Goal: Information Seeking & Learning: Find specific fact

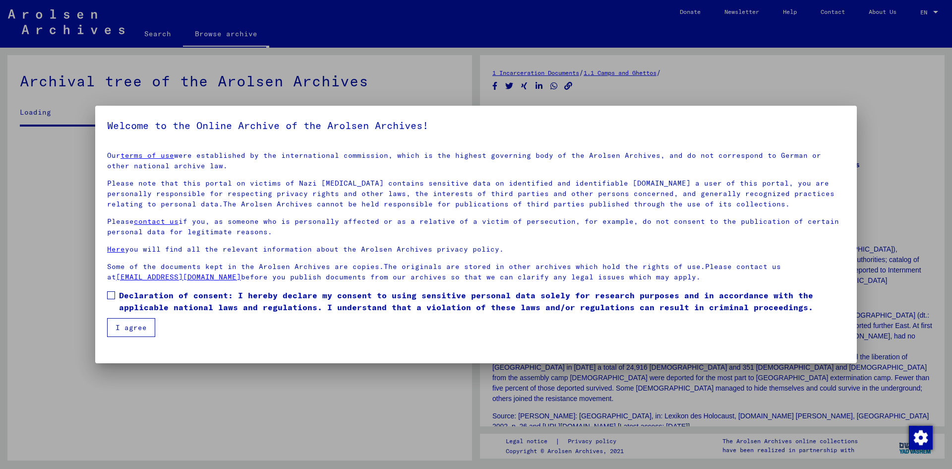
scroll to position [676, 0]
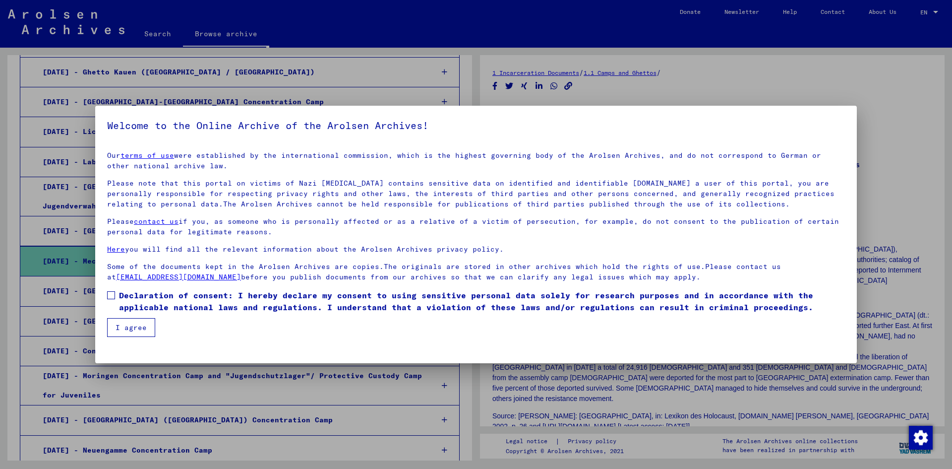
click at [113, 300] on label "Declaration of consent: I hereby declare my consent to using sensitive personal…" at bounding box center [476, 301] width 738 height 24
click at [119, 319] on button "I agree" at bounding box center [131, 327] width 48 height 19
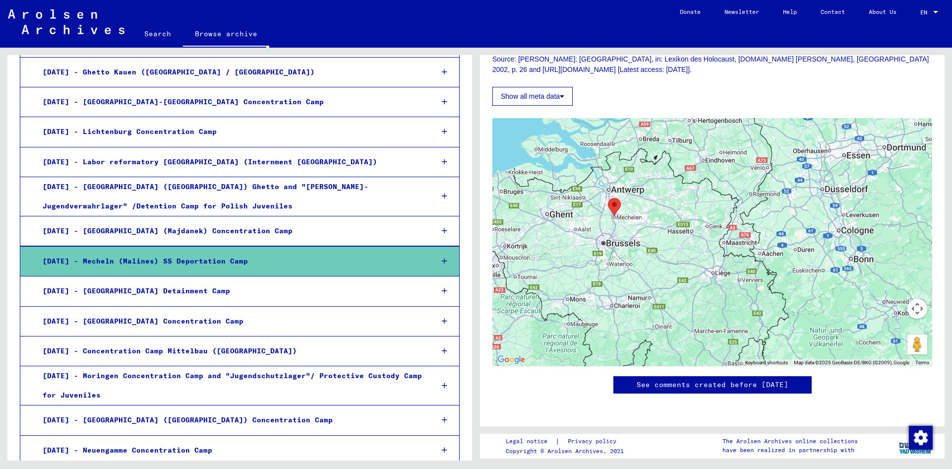
scroll to position [651, 0]
click at [442, 264] on icon at bounding box center [444, 260] width 5 height 7
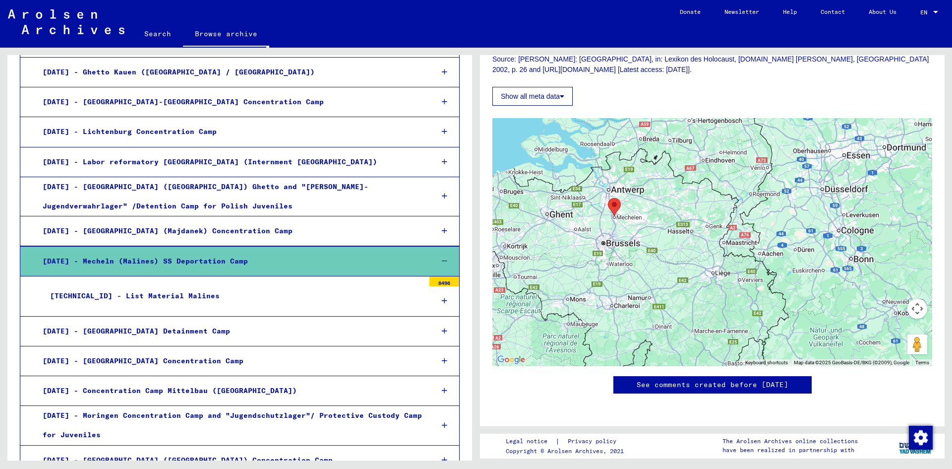
click at [442, 263] on icon at bounding box center [444, 260] width 5 height 7
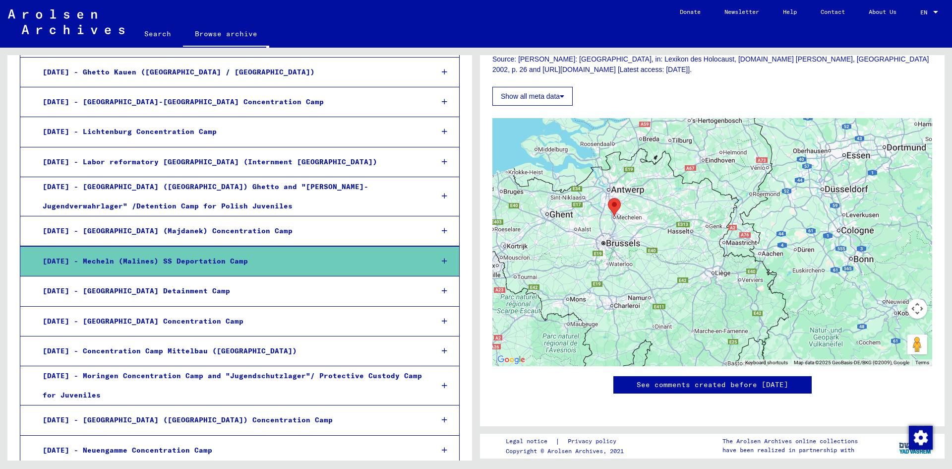
click at [442, 263] on icon at bounding box center [444, 260] width 5 height 7
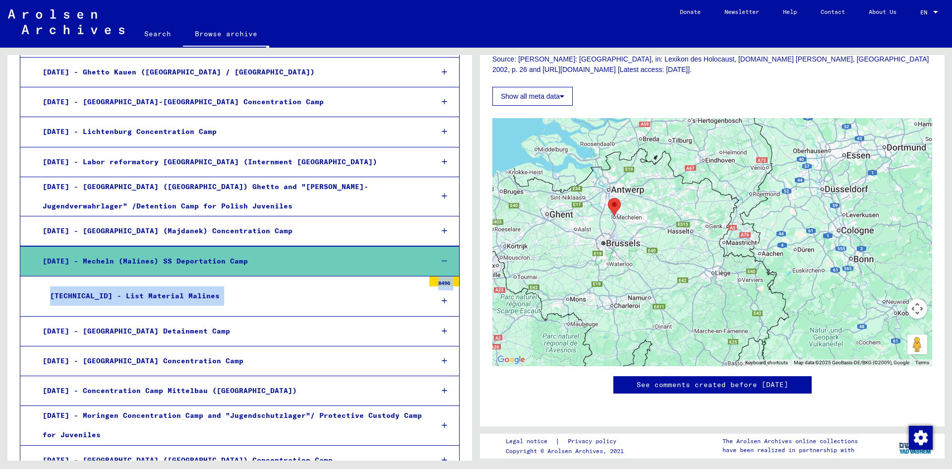
click at [263, 285] on mat-tree-node "[TECHNICAL_ID] - List Material Malines 8496" at bounding box center [240, 296] width 440 height 40
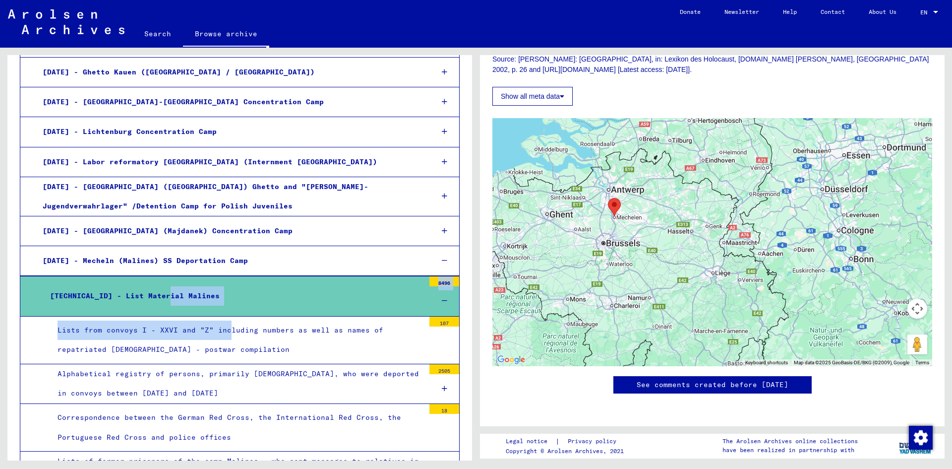
drag, startPoint x: 165, startPoint y: 295, endPoint x: 225, endPoint y: 324, distance: 66.5
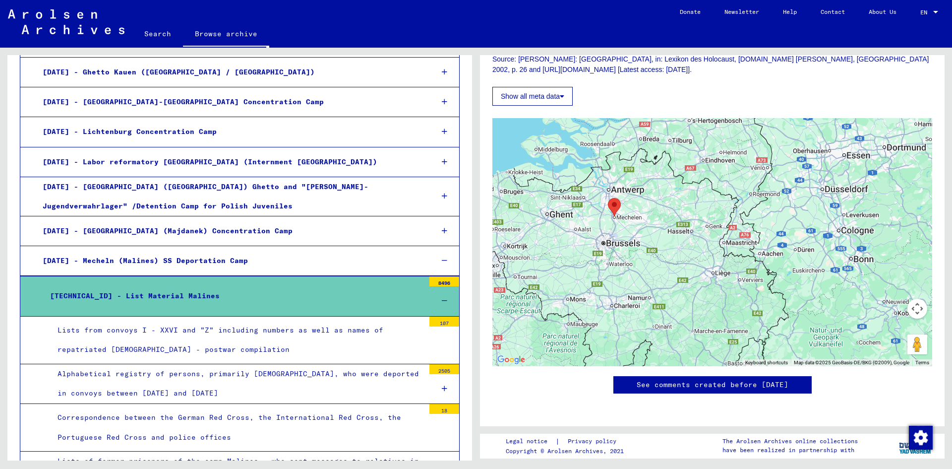
click at [133, 289] on div "[TECHNICAL_ID] - List Material Malines" at bounding box center [234, 295] width 382 height 19
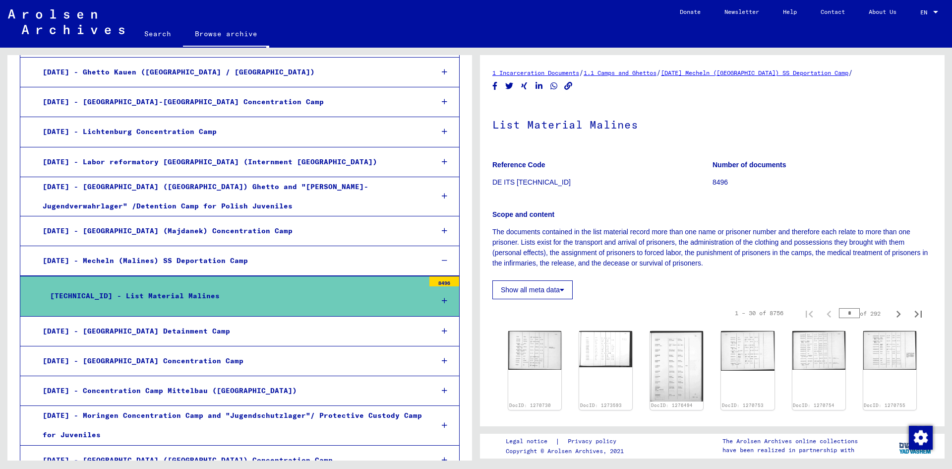
click at [158, 38] on link "Search" at bounding box center [157, 34] width 51 height 24
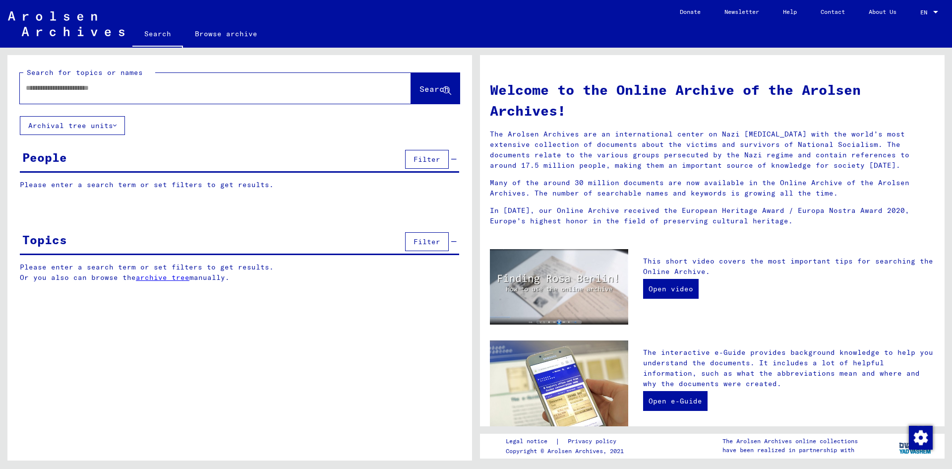
click at [186, 91] on input "text" at bounding box center [203, 88] width 355 height 10
type input "**********"
click at [418, 77] on button "Search" at bounding box center [435, 88] width 49 height 31
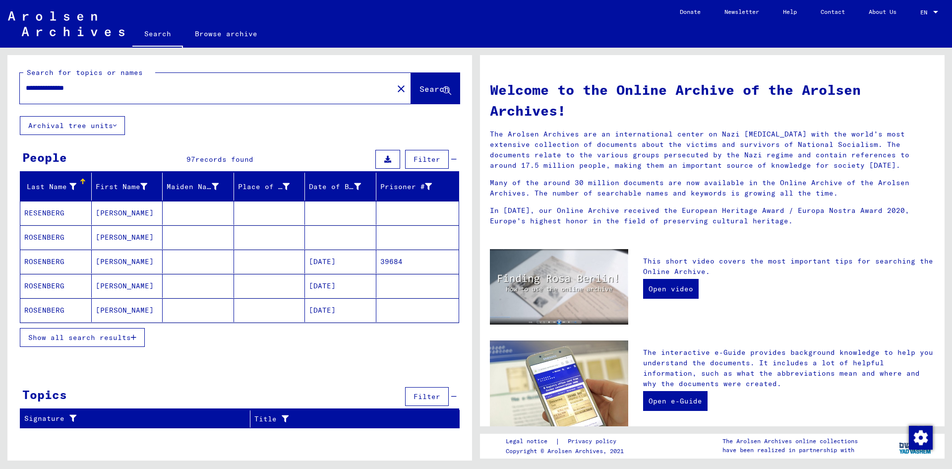
click at [47, 311] on mat-cell "ROSENBERG" at bounding box center [55, 310] width 71 height 24
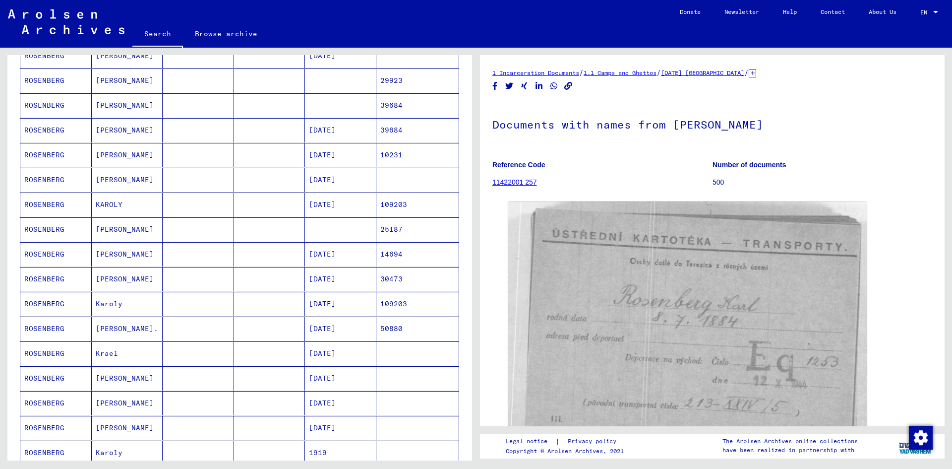
scroll to position [347, 0]
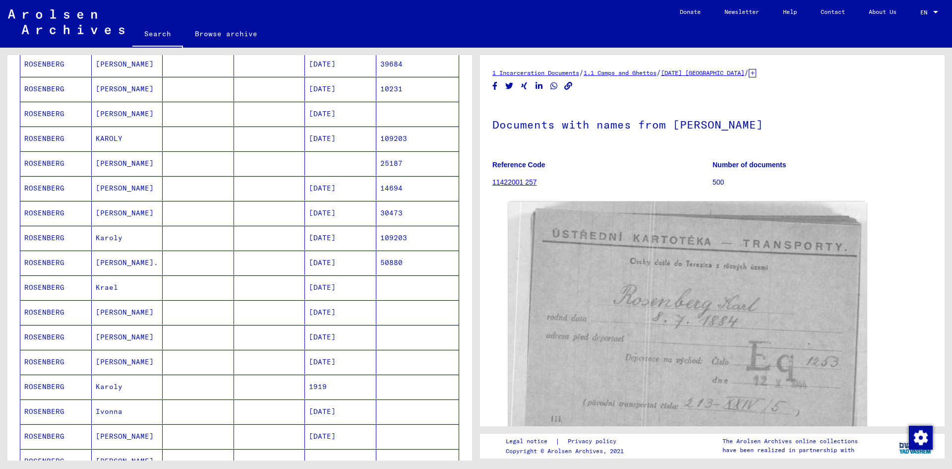
click at [113, 266] on mat-cell "[PERSON_NAME]." at bounding box center [127, 262] width 71 height 24
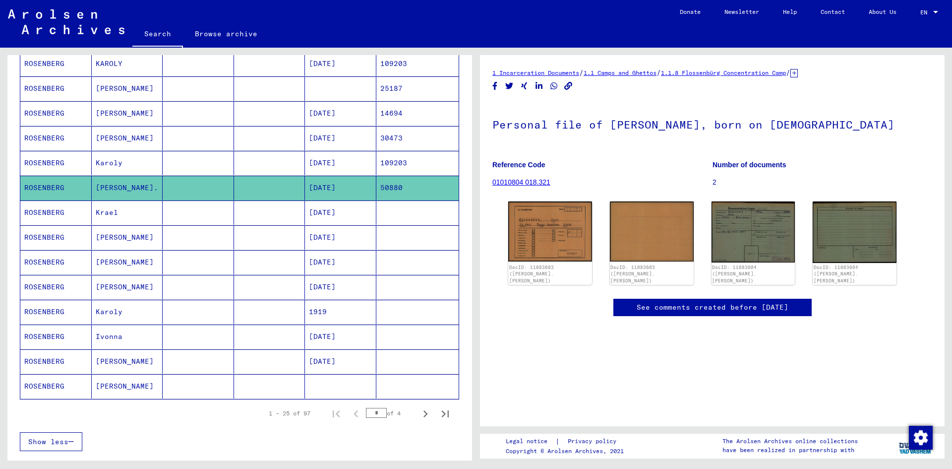
scroll to position [446, 0]
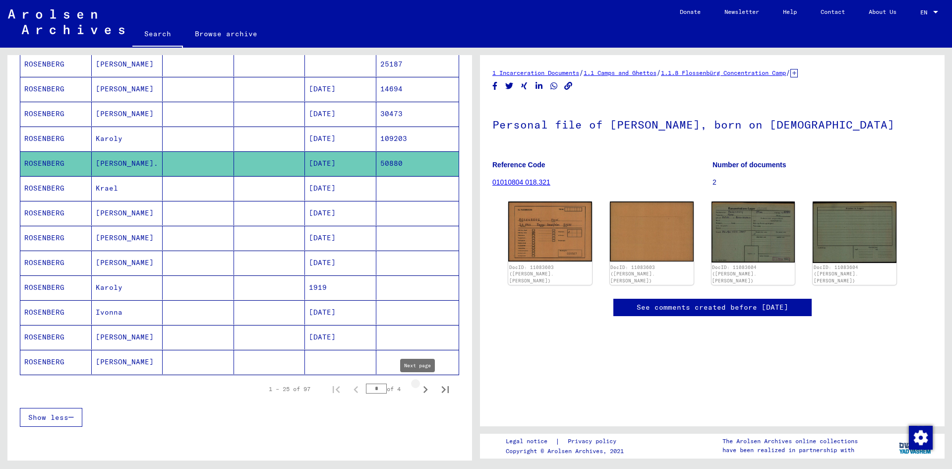
click at [418, 390] on icon "Next page" at bounding box center [425, 389] width 14 height 14
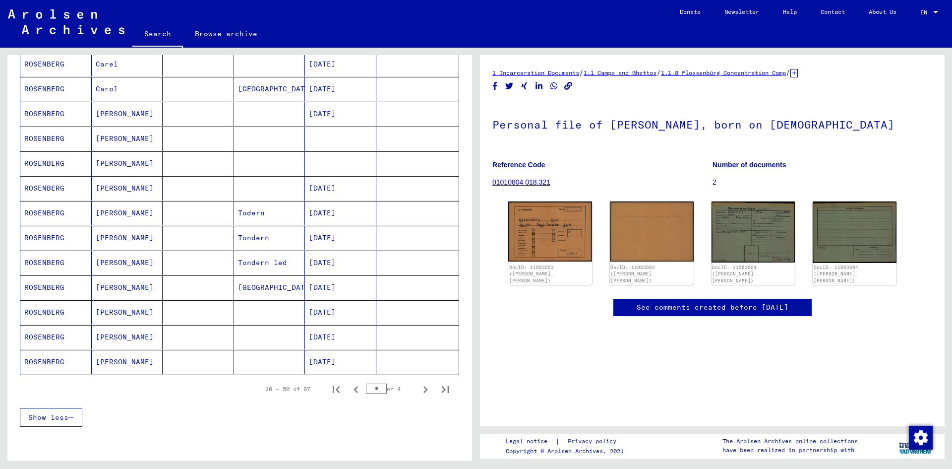
click at [418, 390] on icon "Next page" at bounding box center [425, 389] width 14 height 14
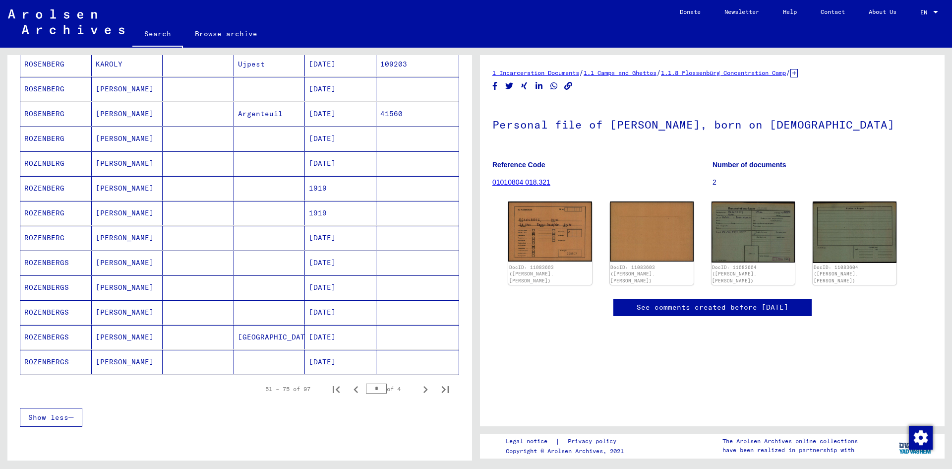
click at [114, 132] on mat-cell "[PERSON_NAME]" at bounding box center [127, 138] width 71 height 24
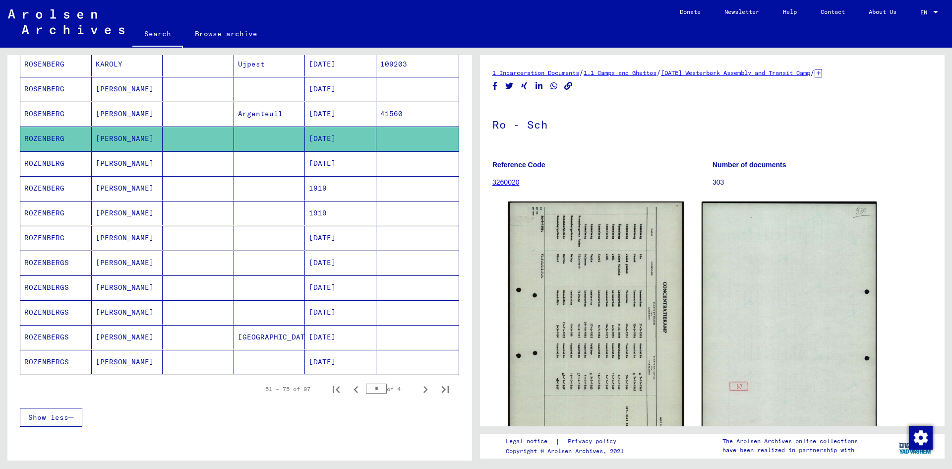
click at [115, 161] on mat-cell "[PERSON_NAME]" at bounding box center [127, 163] width 71 height 24
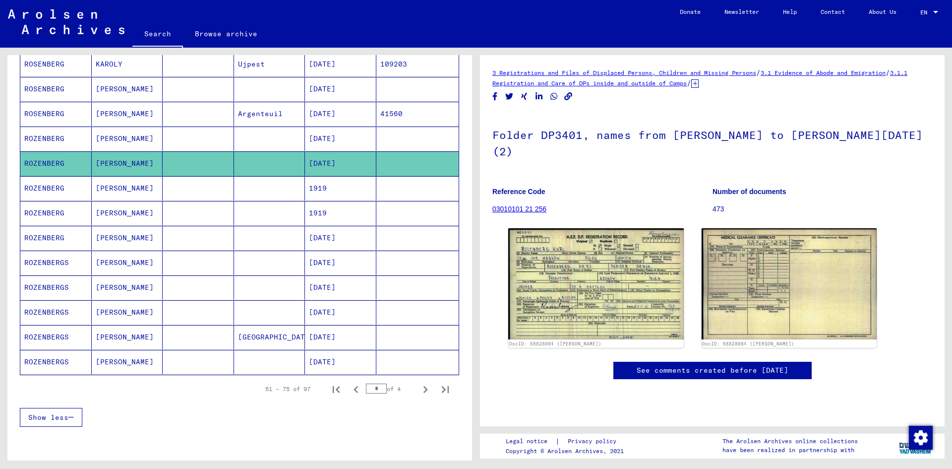
click at [108, 191] on mat-cell "[PERSON_NAME]" at bounding box center [127, 188] width 71 height 24
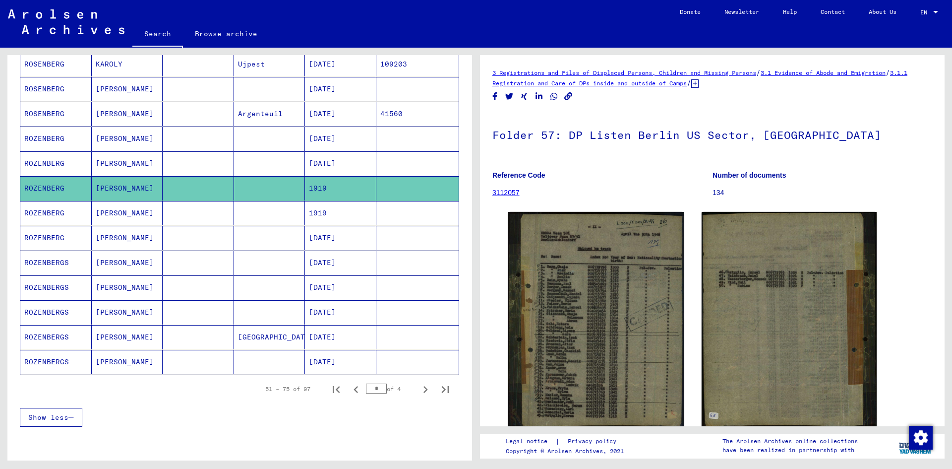
click at [102, 206] on mat-cell "[PERSON_NAME]" at bounding box center [127, 213] width 71 height 24
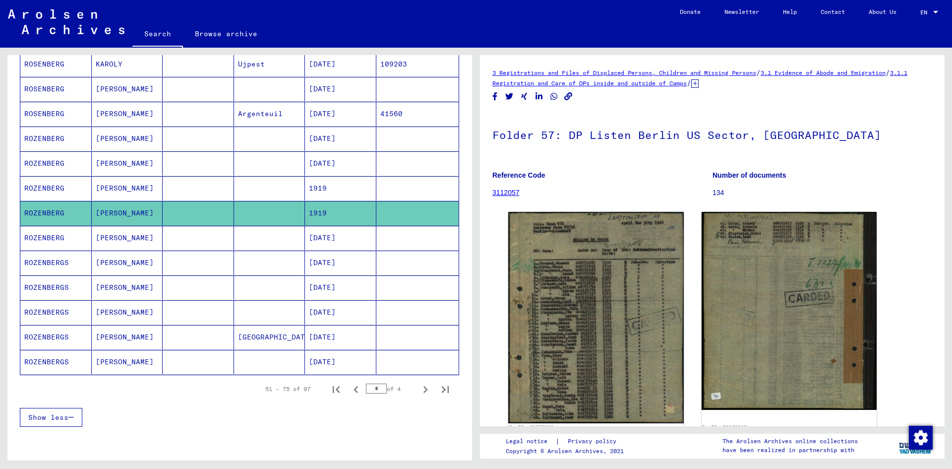
click at [109, 236] on mat-cell "[PERSON_NAME]" at bounding box center [127, 238] width 71 height 24
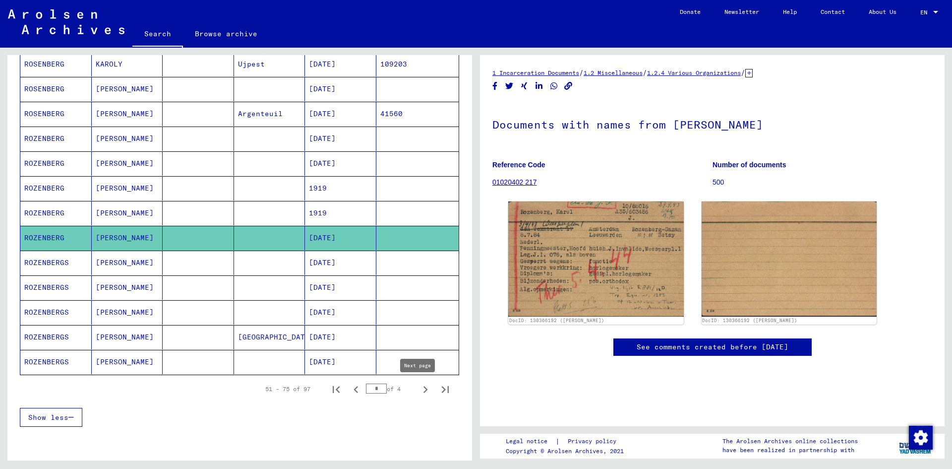
click at [418, 388] on icon "Next page" at bounding box center [425, 389] width 14 height 14
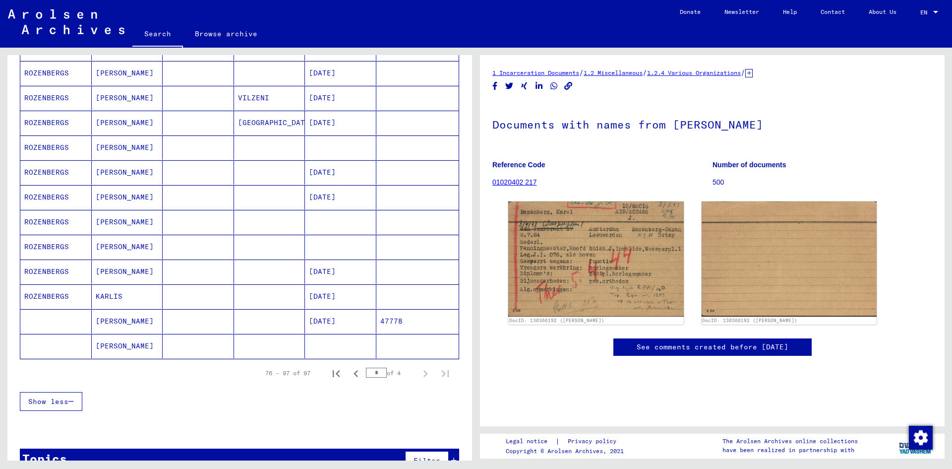
scroll to position [412, 0]
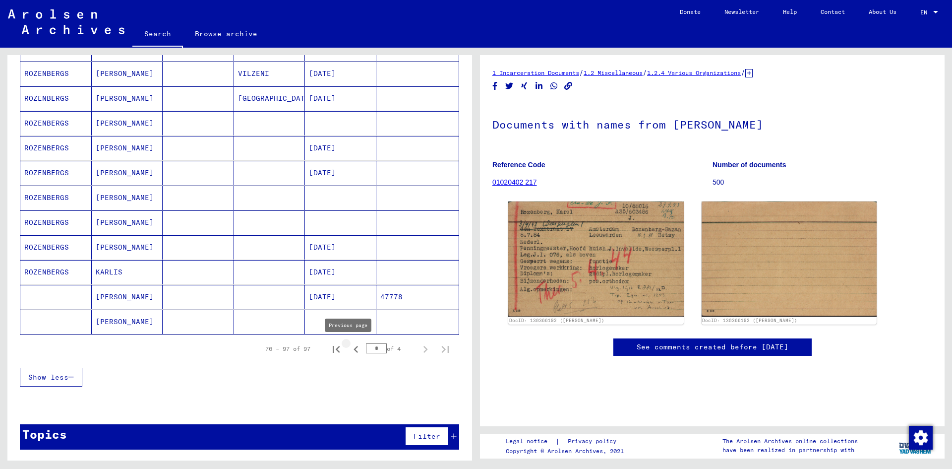
click at [353, 353] on icon "Previous page" at bounding box center [356, 349] width 14 height 14
type input "*"
